Goal: Check status: Check status

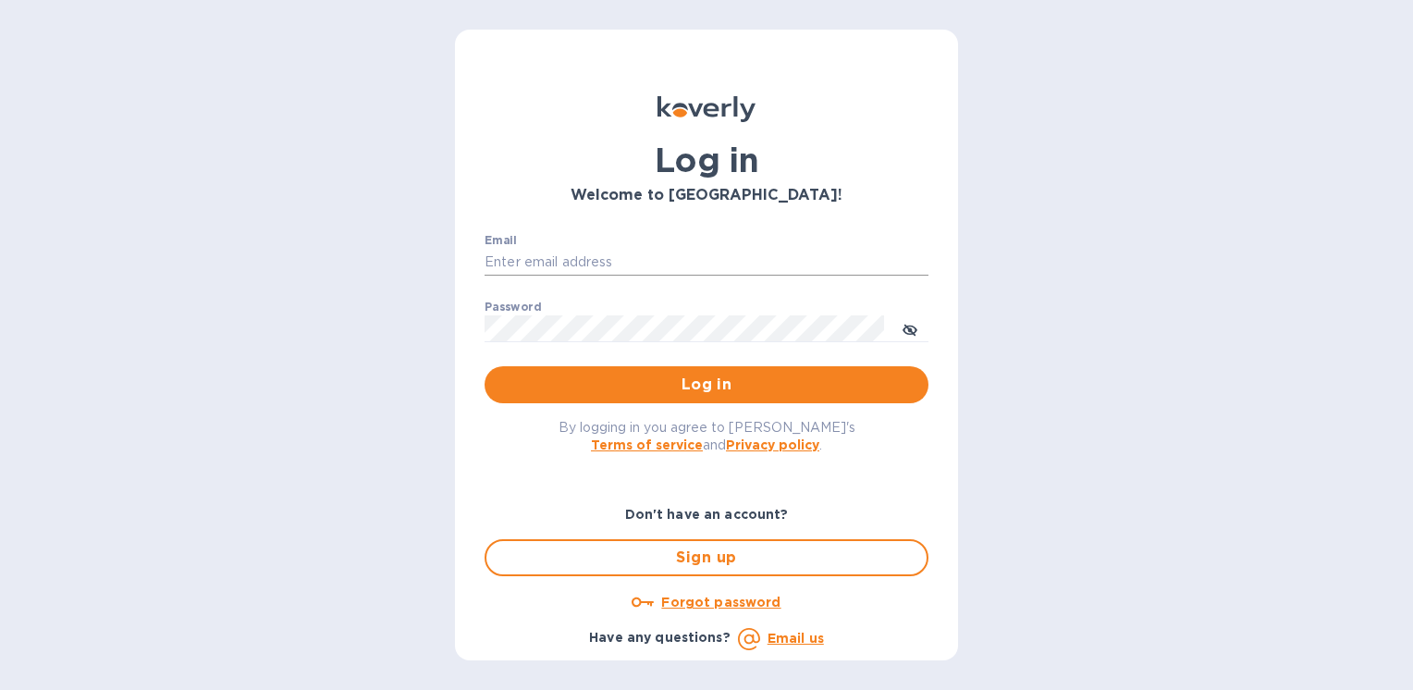
click at [645, 257] on input "Email" at bounding box center [706, 263] width 444 height 28
type input "[PERSON_NAME][EMAIL_ADDRESS][PERSON_NAME][DOMAIN_NAME]"
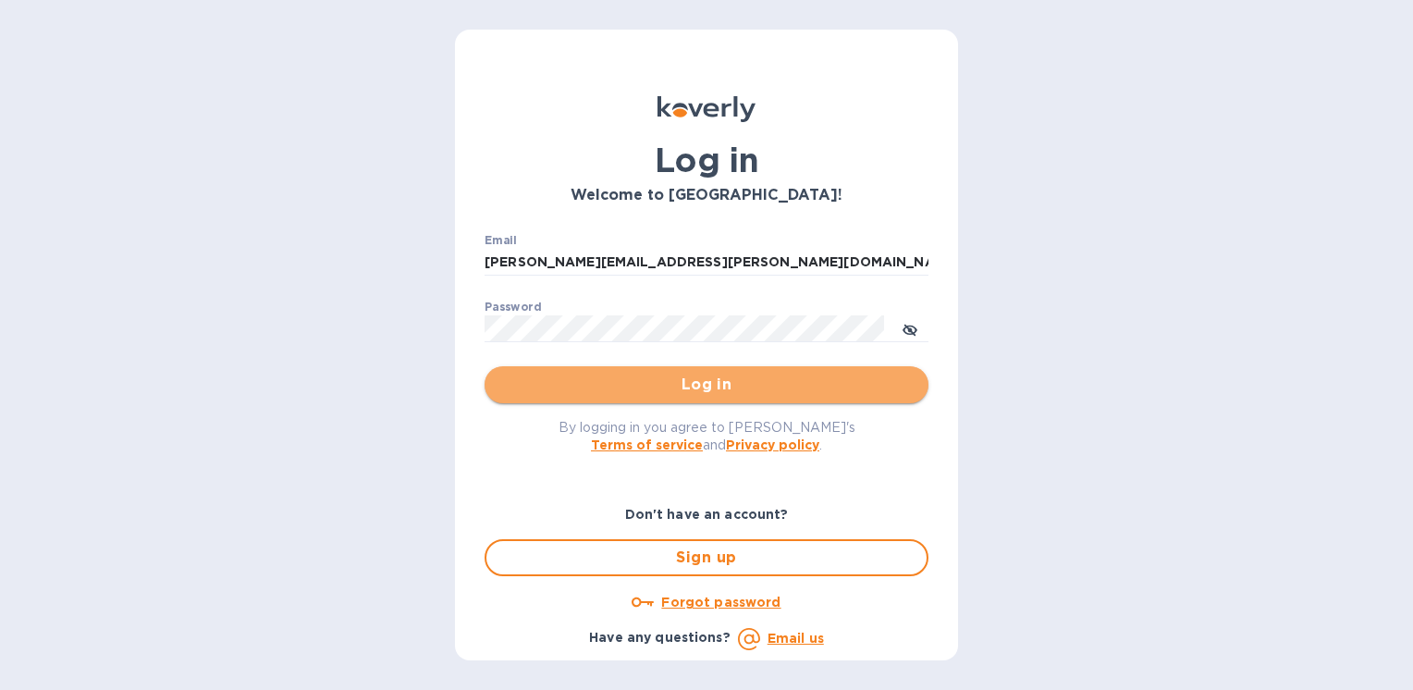
click at [650, 383] on span "Log in" at bounding box center [706, 385] width 414 height 22
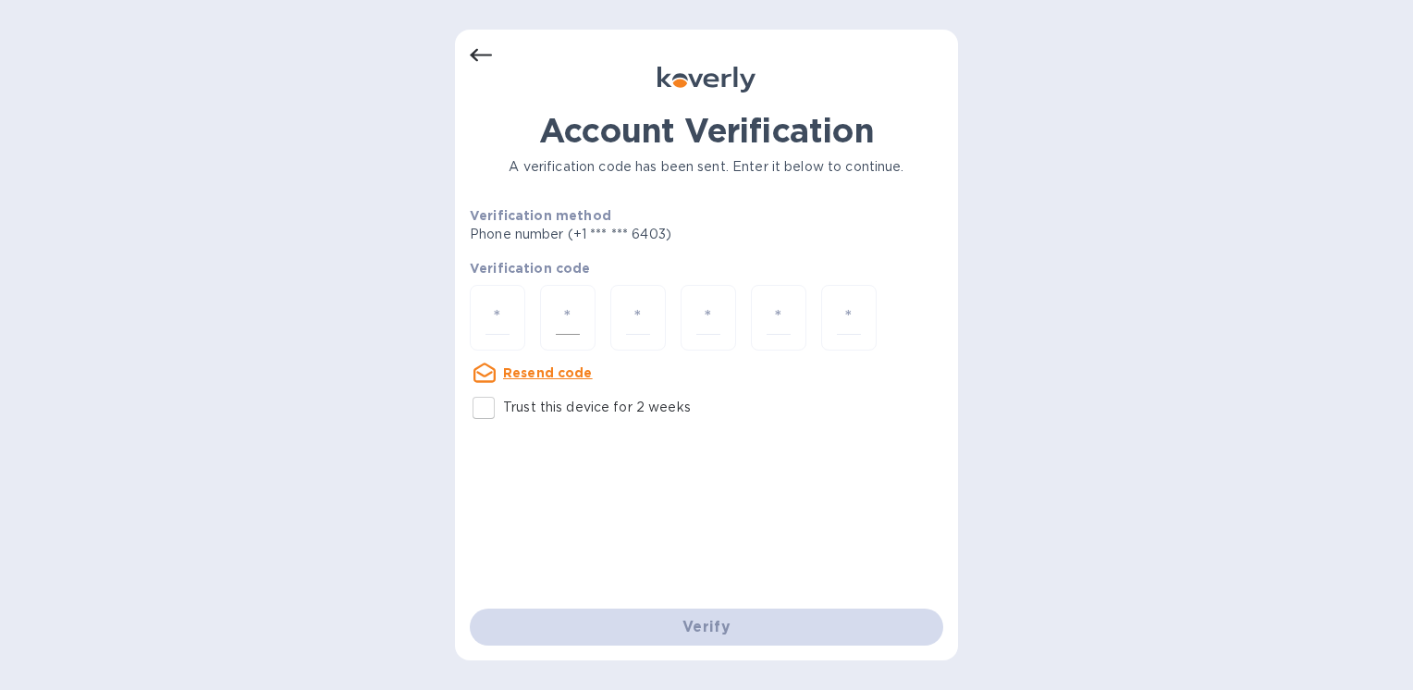
click at [540, 305] on div at bounding box center [567, 318] width 55 height 66
click at [490, 313] on input "number" at bounding box center [497, 317] width 24 height 34
type input "3"
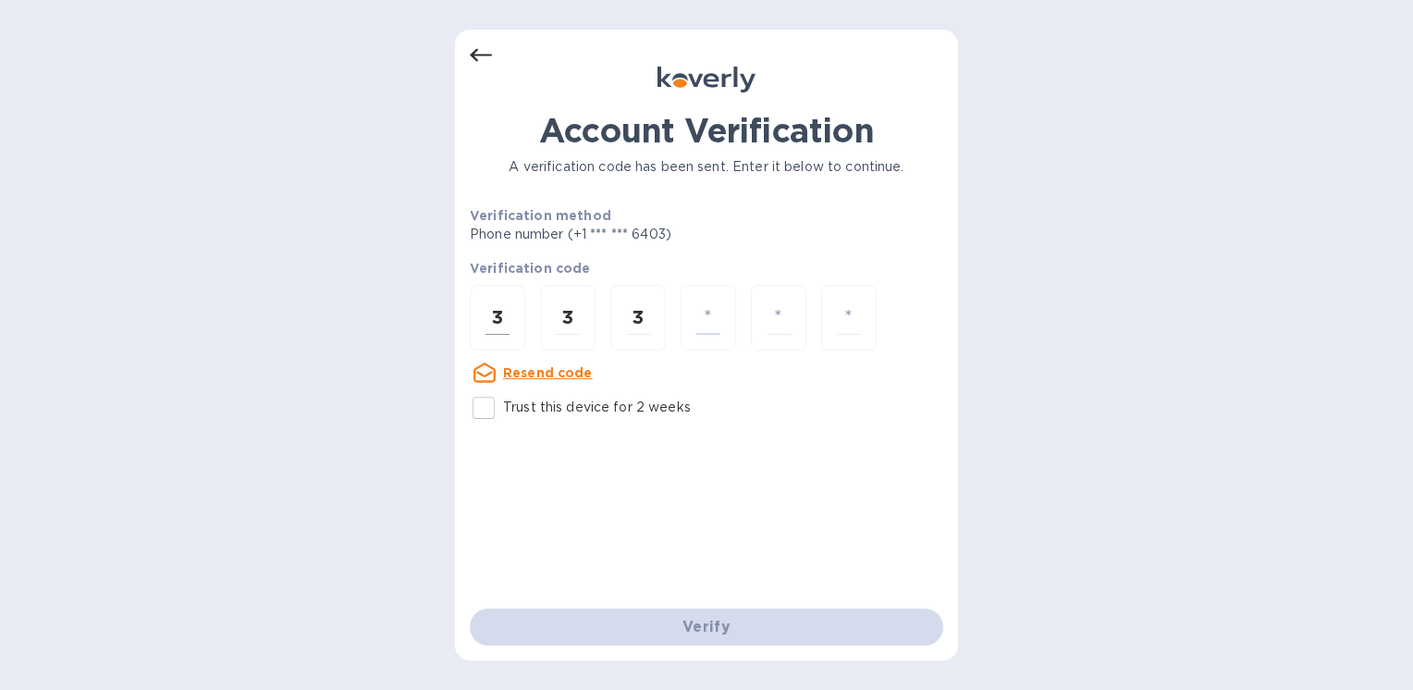
type input "9"
type input "0"
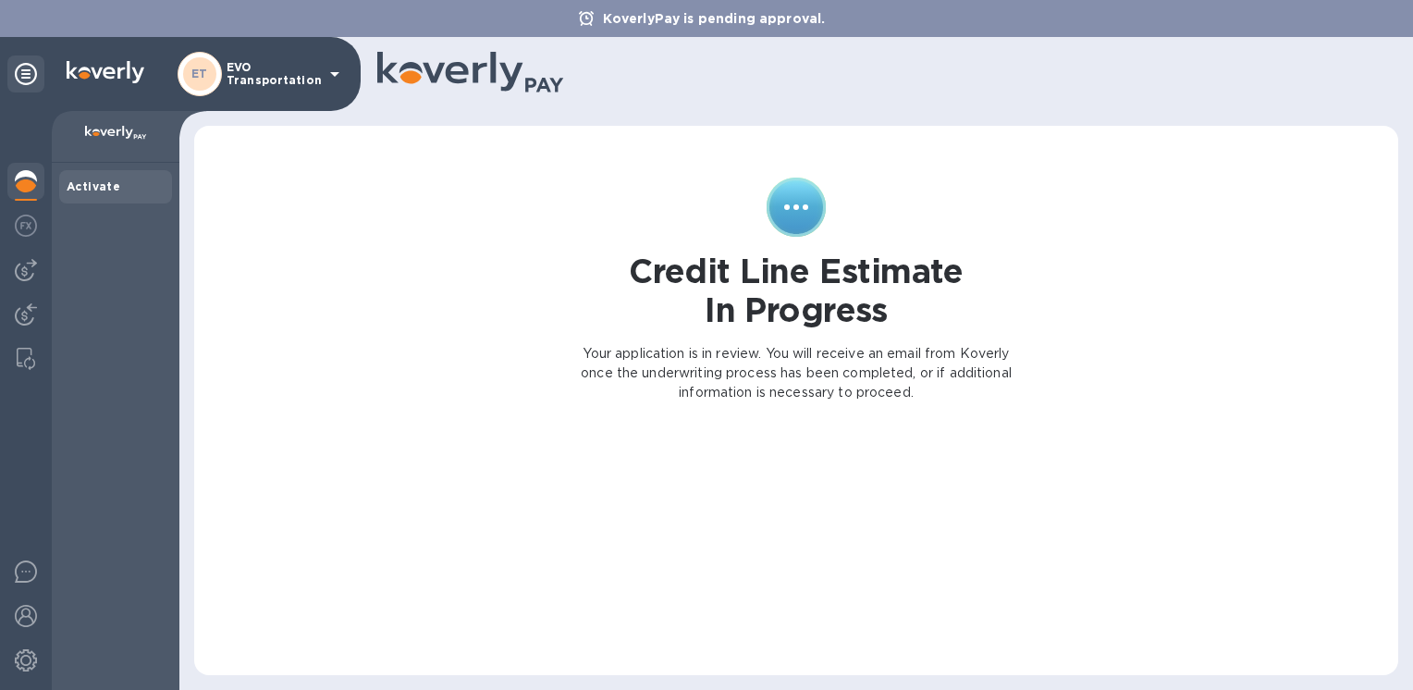
click at [322, 70] on div "ET EVO Transportation" at bounding box center [262, 74] width 168 height 44
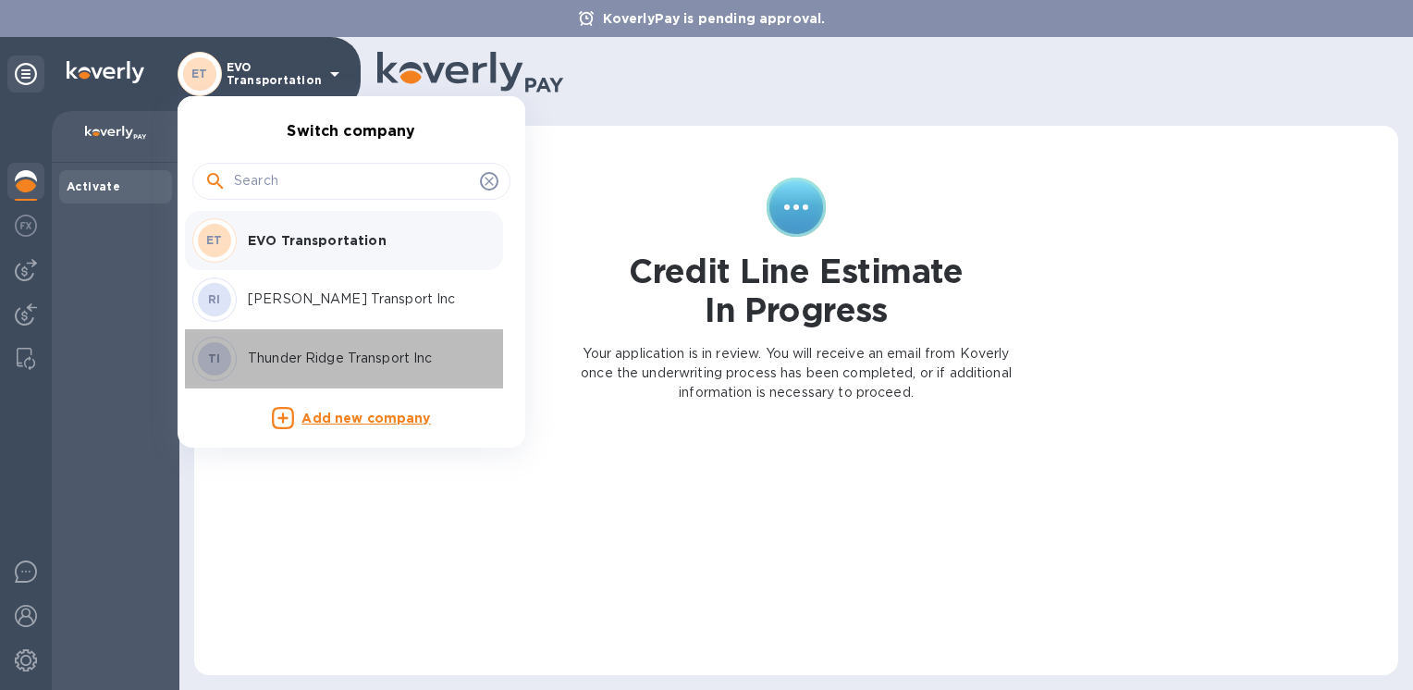
click at [307, 358] on p "Thunder Ridge Transport Inc" at bounding box center [364, 358] width 233 height 19
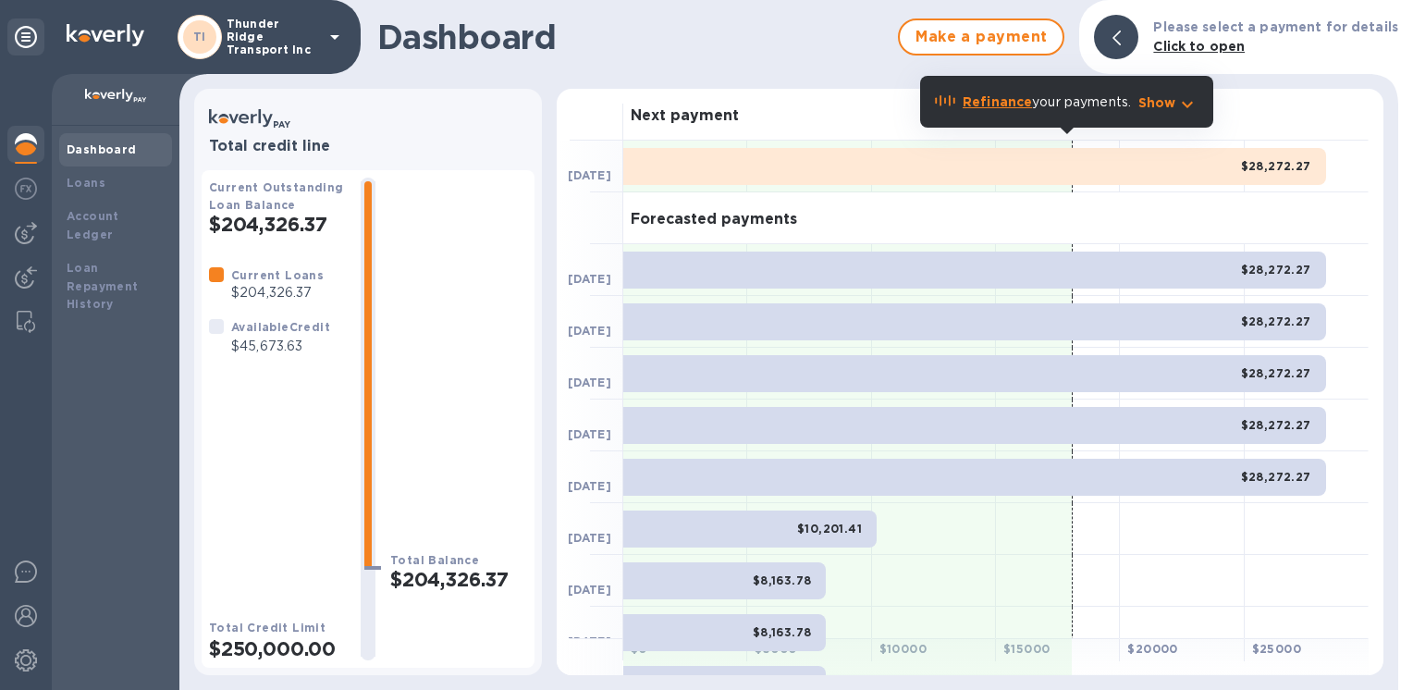
click at [324, 38] on icon at bounding box center [335, 37] width 22 height 22
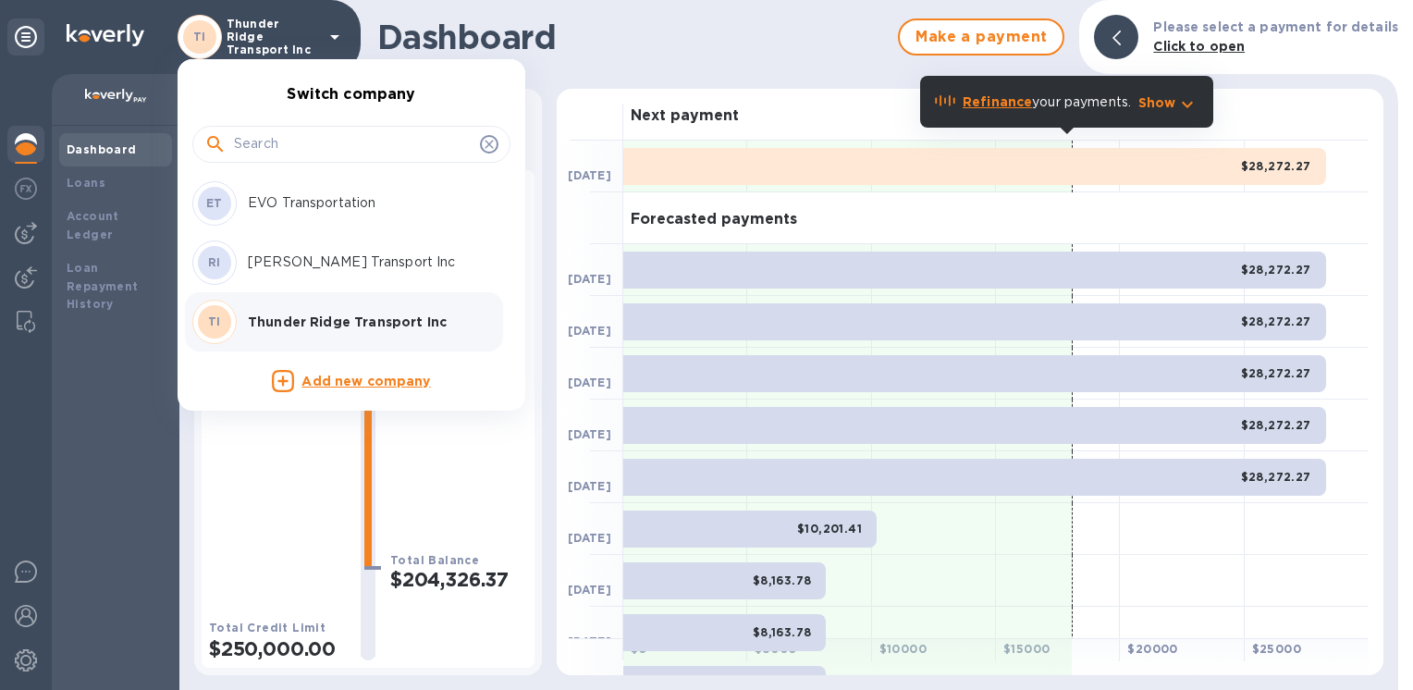
click at [300, 255] on p "[PERSON_NAME] Transport Inc" at bounding box center [364, 261] width 233 height 19
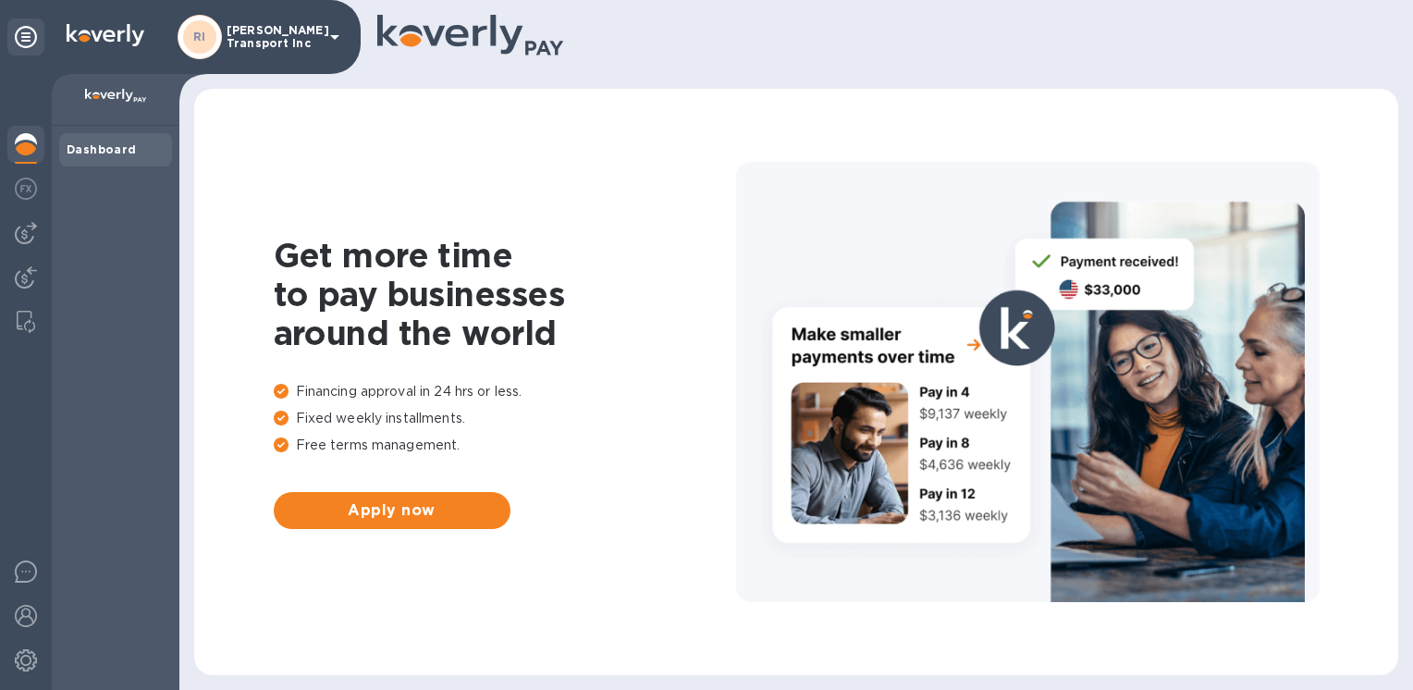
click at [324, 39] on icon at bounding box center [335, 37] width 22 height 22
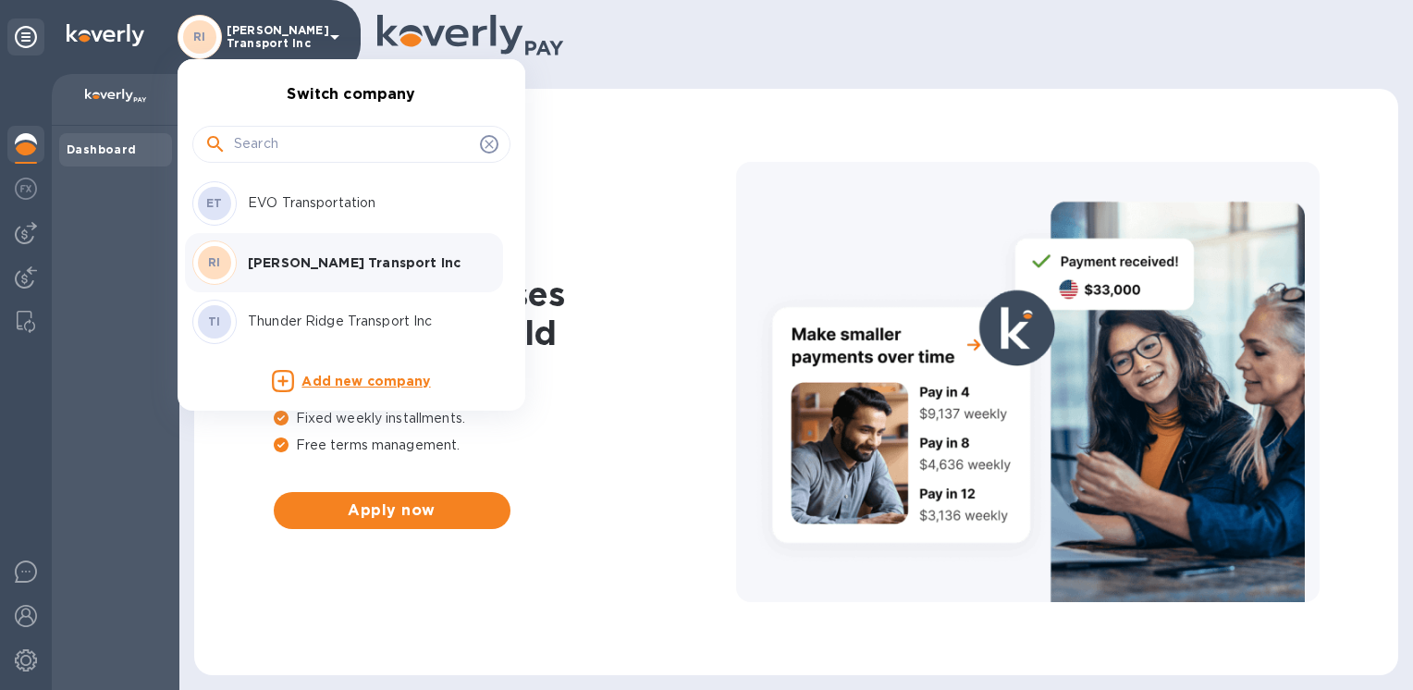
click at [278, 211] on p "EVO Transportation" at bounding box center [364, 202] width 233 height 19
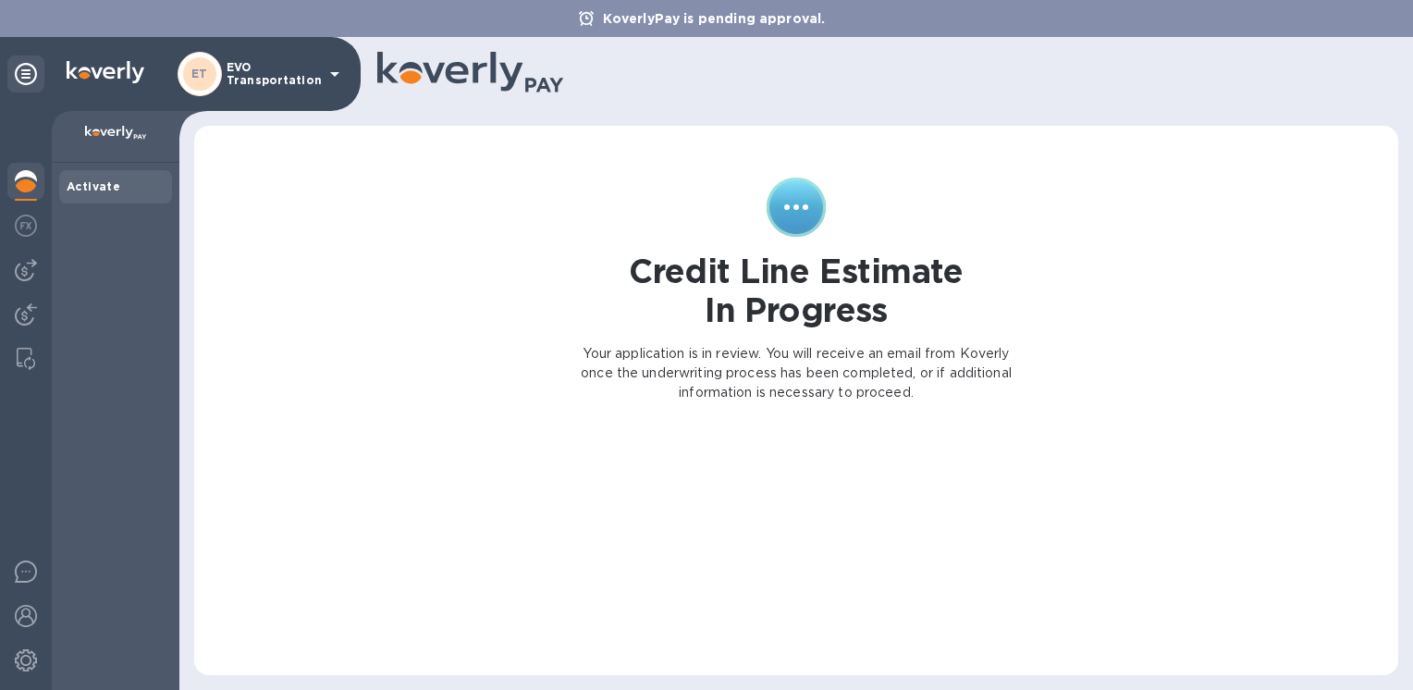
click at [313, 75] on p "EVO Transportation" at bounding box center [273, 74] width 92 height 26
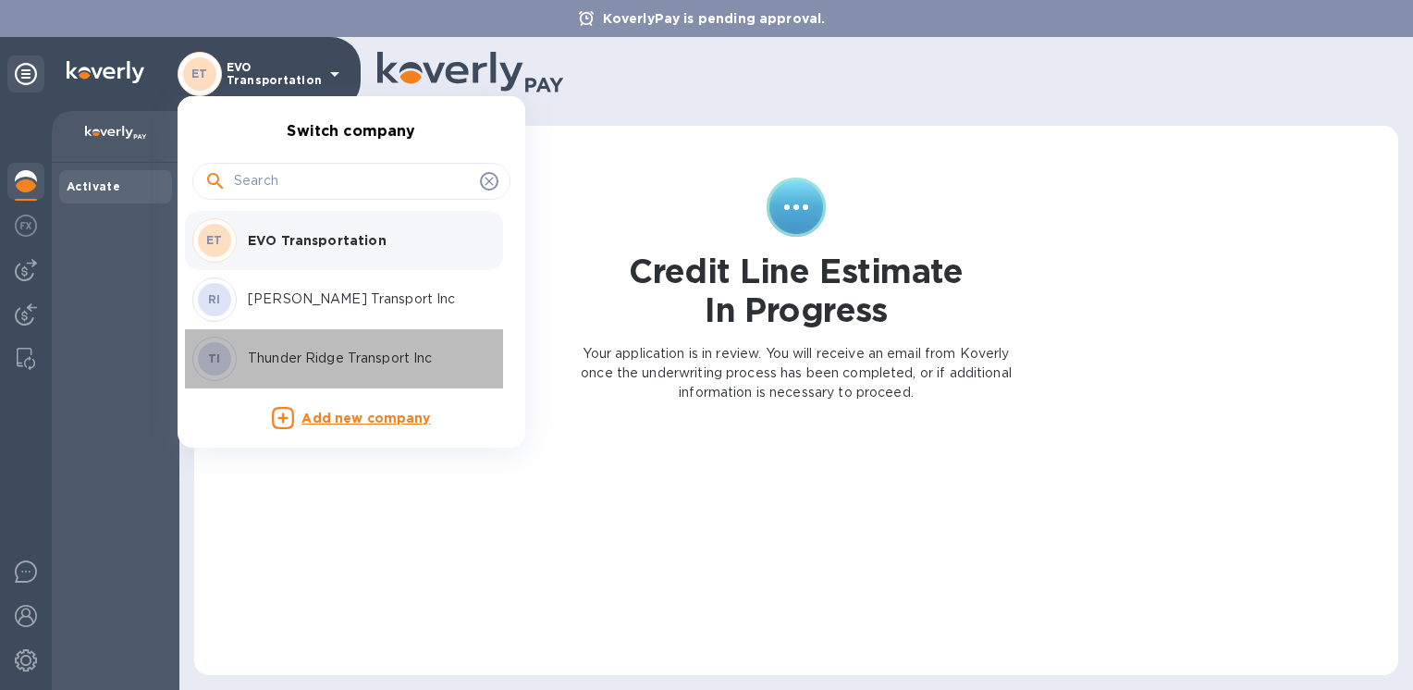
click at [276, 352] on p "Thunder Ridge Transport Inc" at bounding box center [364, 358] width 233 height 19
